Goal: Complete application form

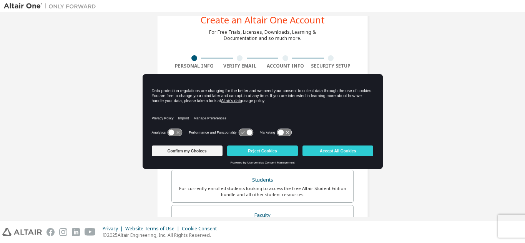
scroll to position [27, 0]
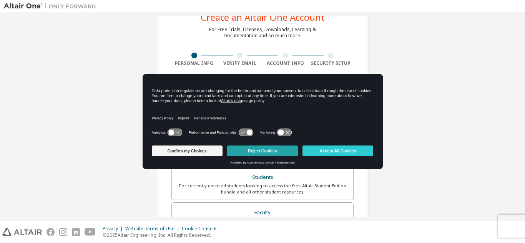
click at [259, 146] on button "Reject Cookies" at bounding box center [262, 151] width 71 height 11
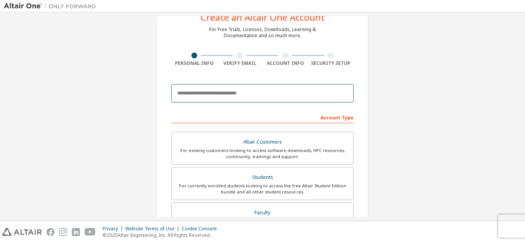
click at [264, 98] on input "email" at bounding box center [262, 93] width 182 height 18
drag, startPoint x: 264, startPoint y: 98, endPoint x: 240, endPoint y: 96, distance: 23.5
click at [240, 96] on input "*******" at bounding box center [262, 93] width 182 height 18
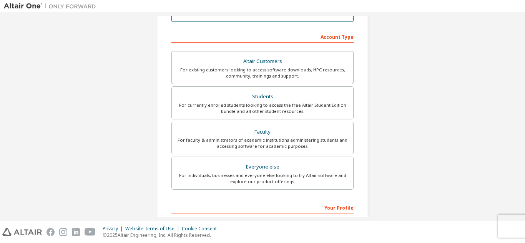
scroll to position [109, 0]
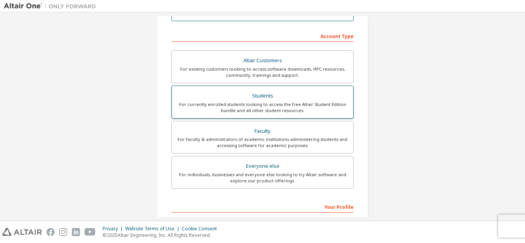
type input "**********"
click at [309, 92] on div "Students" at bounding box center [262, 96] width 172 height 11
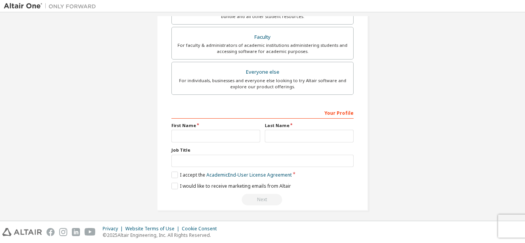
scroll to position [206, 0]
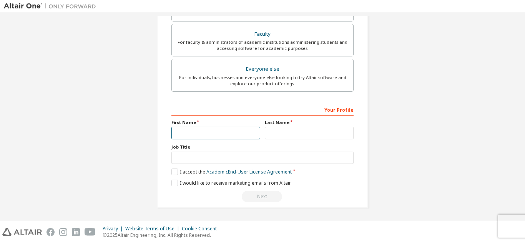
click at [222, 133] on input "text" at bounding box center [215, 133] width 89 height 13
type input "*****"
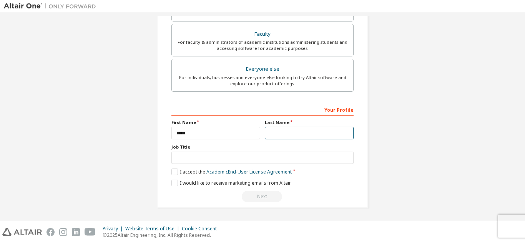
click at [277, 134] on input "text" at bounding box center [309, 133] width 89 height 13
type input "******"
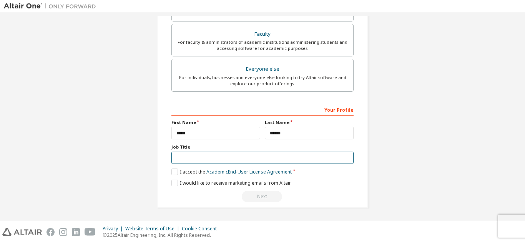
click at [234, 155] on input "text" at bounding box center [262, 158] width 182 height 13
click at [249, 162] on input "text" at bounding box center [262, 158] width 182 height 13
type input "*******"
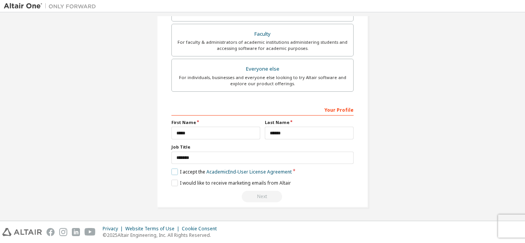
click at [175, 174] on label "I accept the Academic End-User License Agreement" at bounding box center [231, 172] width 120 height 7
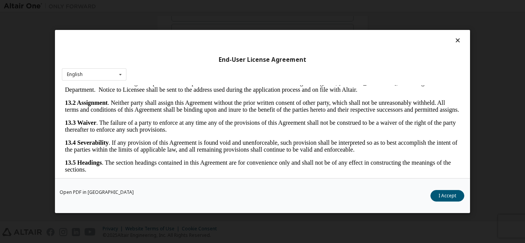
scroll to position [1276, 0]
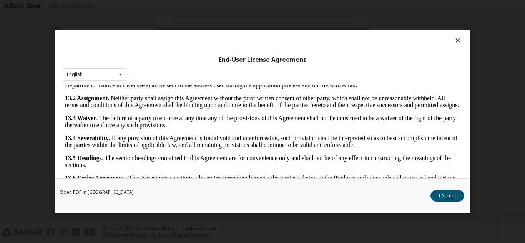
drag, startPoint x: 455, startPoint y: 124, endPoint x: 517, endPoint y: 281, distance: 169.3
click at [454, 199] on button "I Accept" at bounding box center [447, 196] width 34 height 12
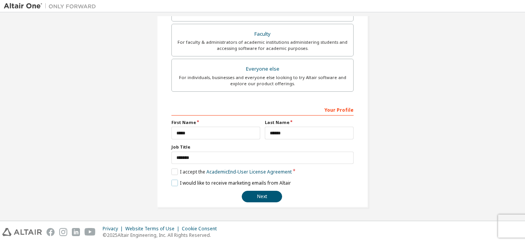
click at [204, 183] on label "I would like to receive marketing emails from Altair" at bounding box center [230, 183] width 119 height 7
click at [227, 186] on label "I would like to receive marketing emails from Altair" at bounding box center [230, 183] width 119 height 7
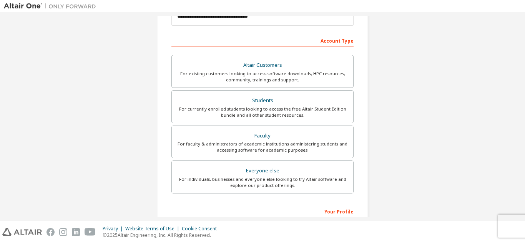
scroll to position [206, 0]
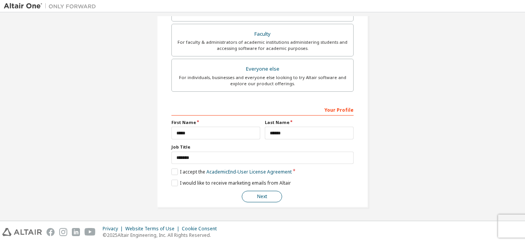
click at [261, 199] on button "Next" at bounding box center [262, 197] width 40 height 12
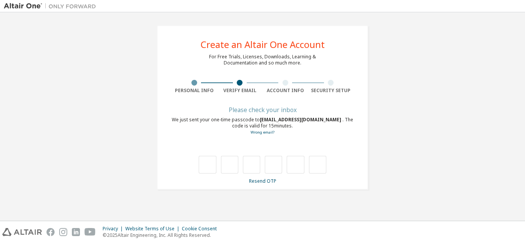
scroll to position [0, 0]
type input "*"
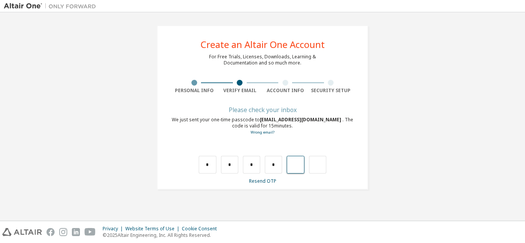
type input "*"
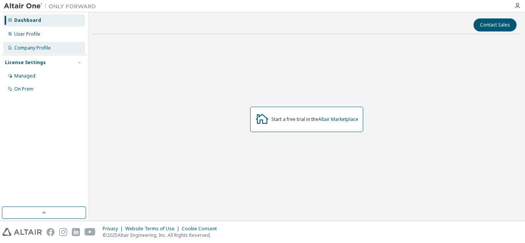
click at [47, 44] on div "Company Profile" at bounding box center [44, 48] width 82 height 12
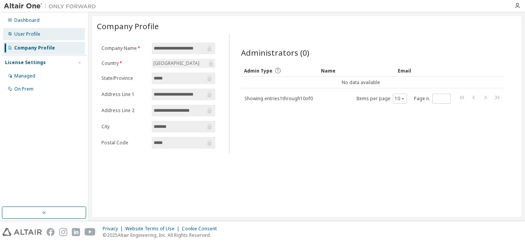
click at [51, 38] on div "User Profile" at bounding box center [44, 34] width 82 height 12
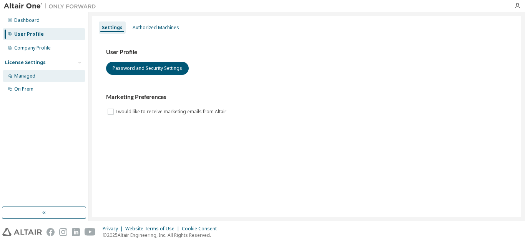
click at [49, 74] on div "Managed" at bounding box center [44, 76] width 82 height 12
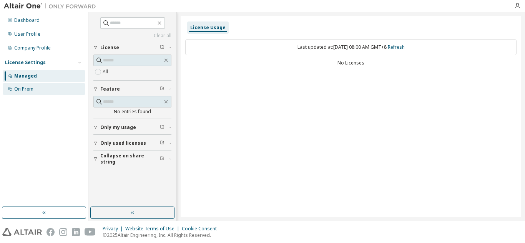
click at [53, 92] on div "On Prem" at bounding box center [44, 89] width 82 height 12
